Goal: Task Accomplishment & Management: Use online tool/utility

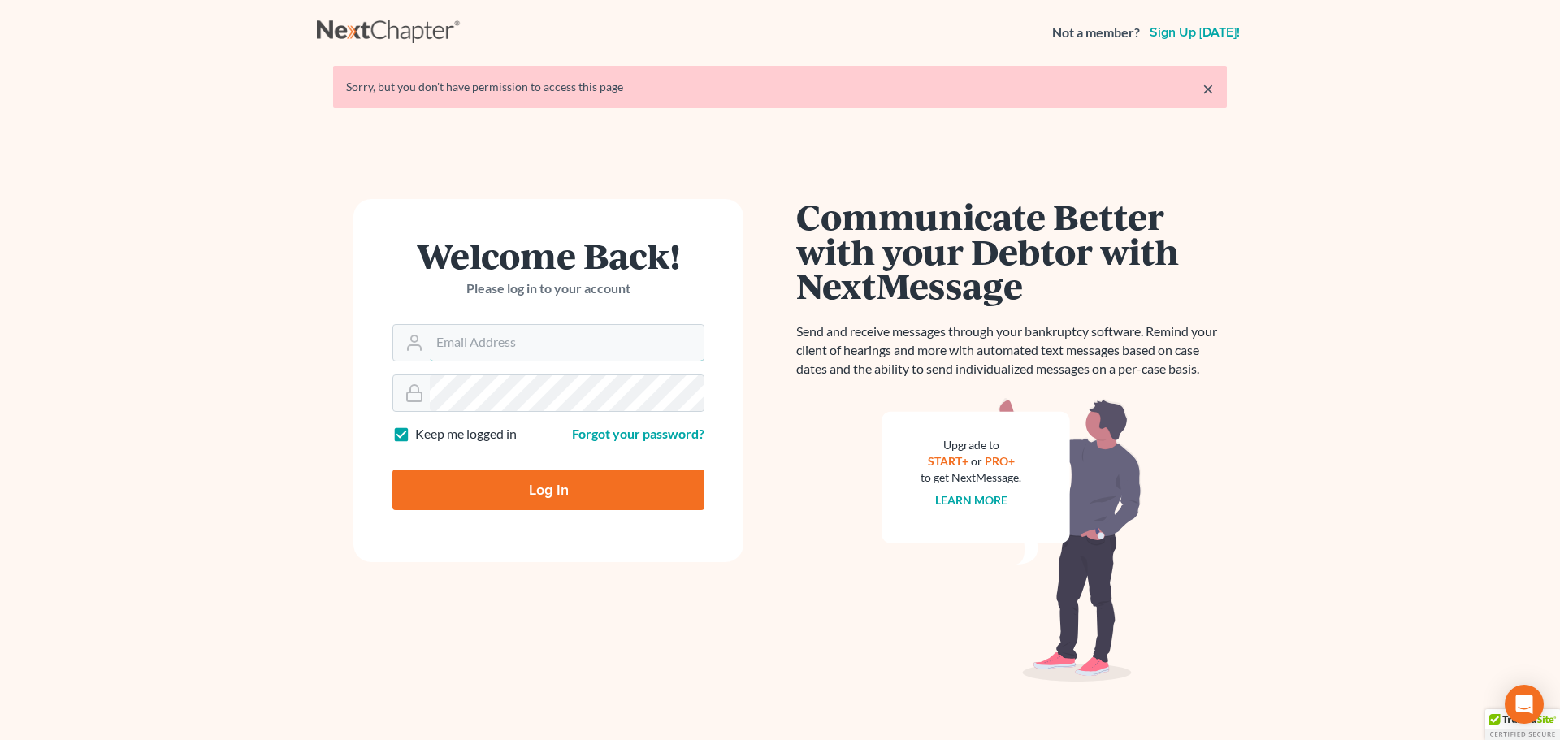
type input "[EMAIL_ADDRESS][DOMAIN_NAME]"
click at [501, 481] on input "Log In" at bounding box center [549, 490] width 312 height 41
type input "Thinking..."
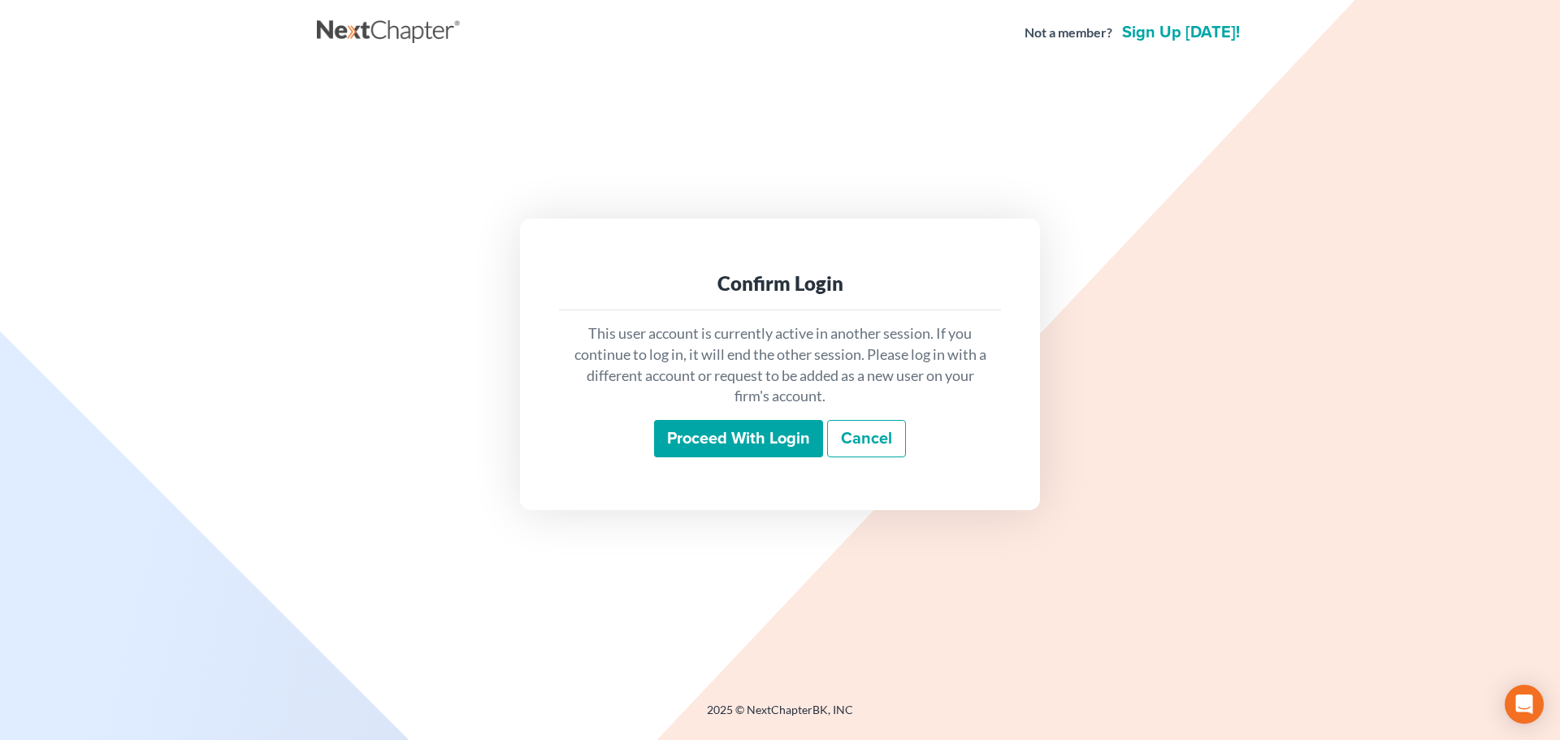
click at [691, 423] on input "Proceed with login" at bounding box center [738, 438] width 169 height 37
